Goal: Navigation & Orientation: Find specific page/section

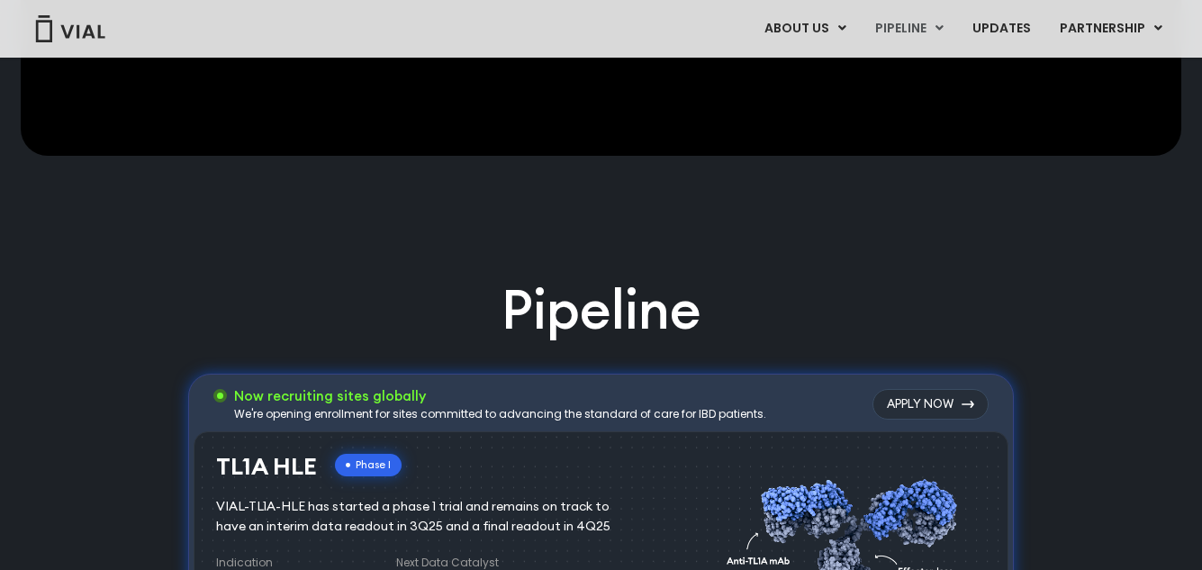
scroll to position [900, 0]
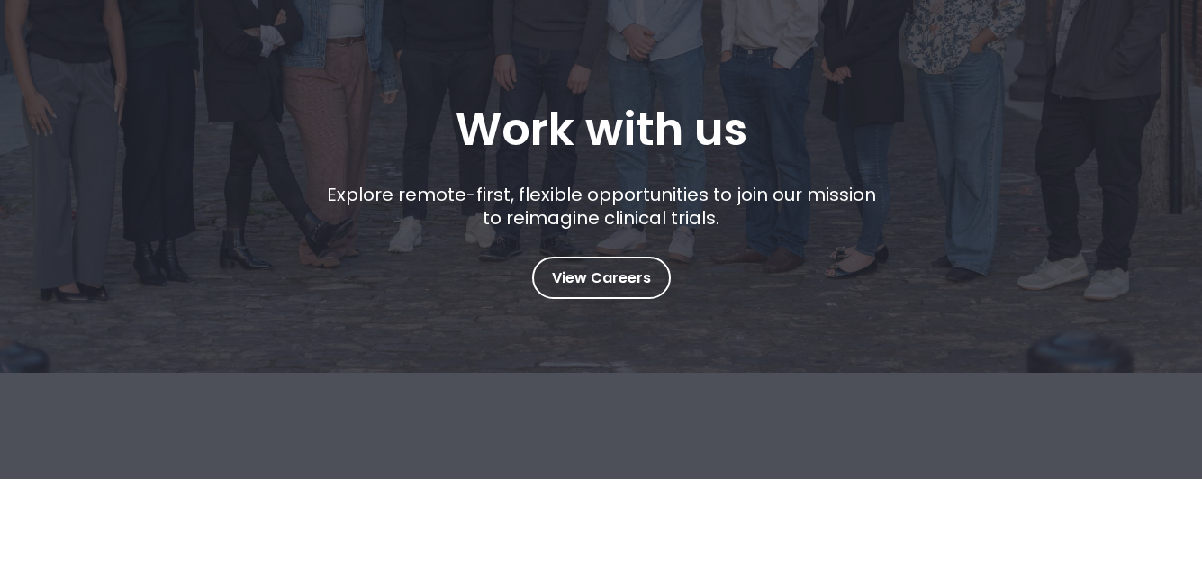
scroll to position [360, 0]
